Goal: Navigation & Orientation: Go to known website

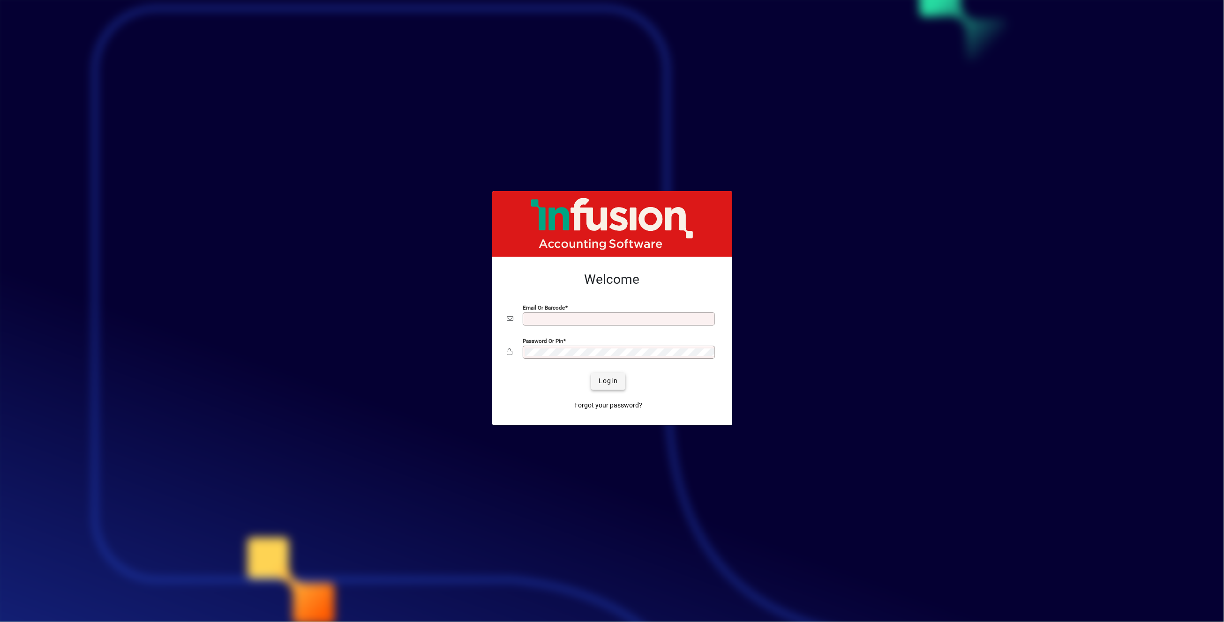
type input "**********"
click at [614, 382] on span "Login" at bounding box center [608, 381] width 19 height 10
